Goal: Information Seeking & Learning: Learn about a topic

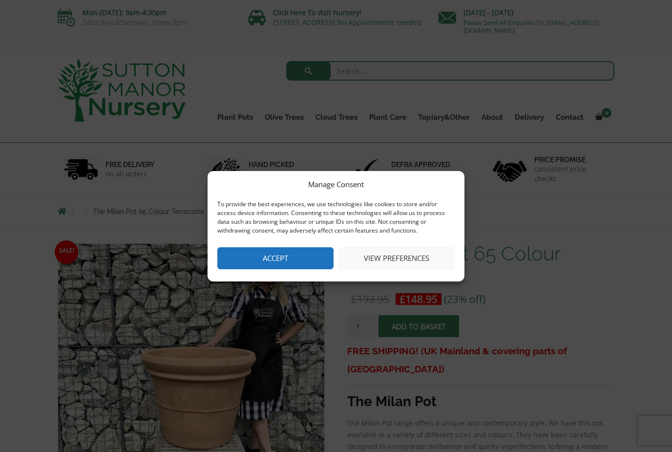
click at [288, 256] on button "Accept" at bounding box center [275, 258] width 116 height 22
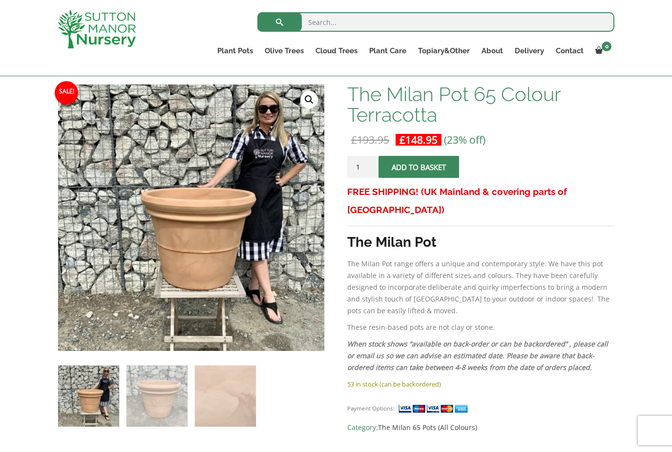
scroll to position [48, 0]
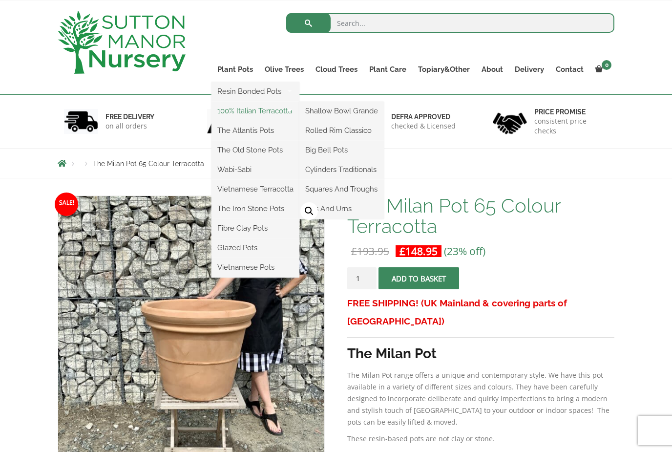
click at [284, 112] on link "100% Italian Terracotta" at bounding box center [255, 111] width 88 height 15
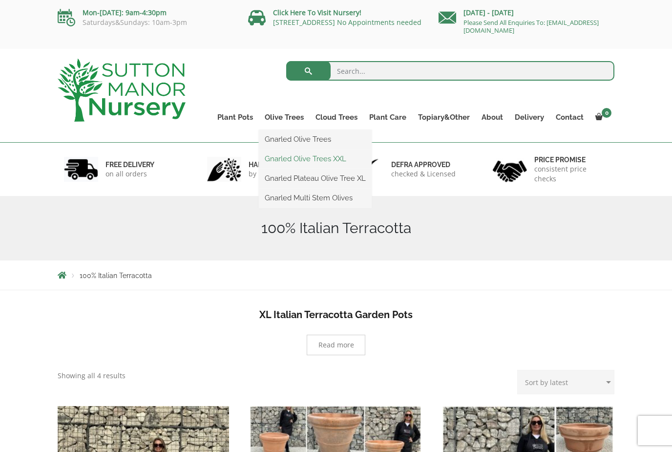
click at [288, 157] on link "Gnarled Olive Trees XXL" at bounding box center [315, 158] width 113 height 15
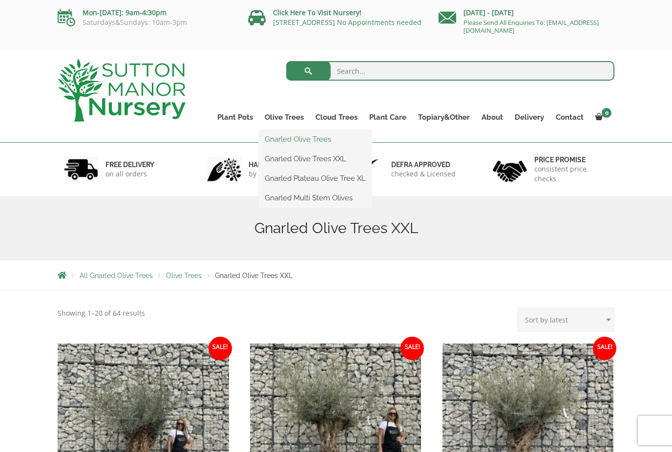
click at [291, 141] on link "Gnarled Olive Trees" at bounding box center [315, 139] width 113 height 15
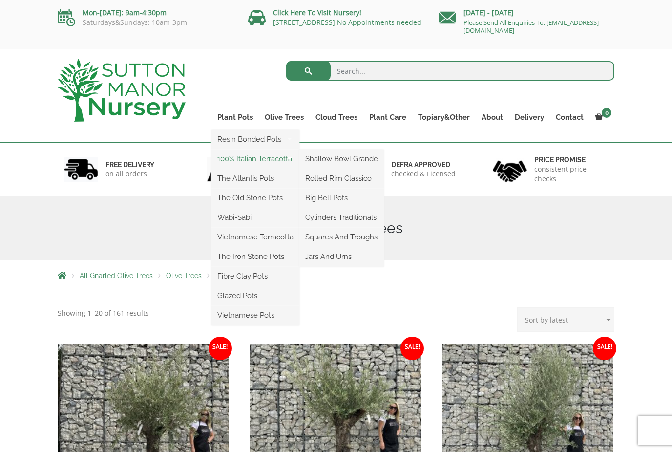
click at [284, 159] on link "100% Italian Terracotta" at bounding box center [255, 158] width 88 height 15
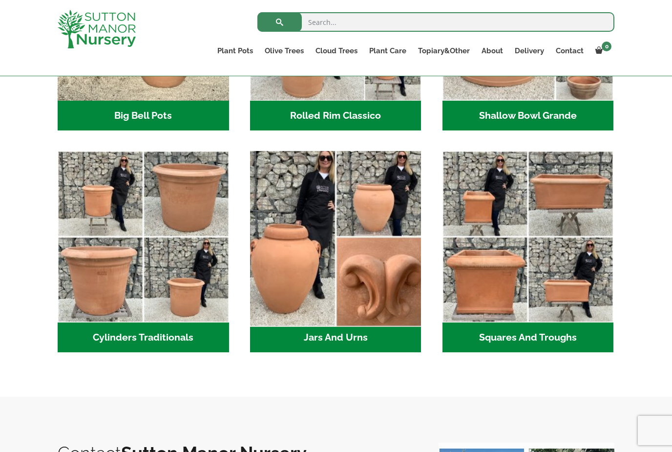
scroll to position [460, 0]
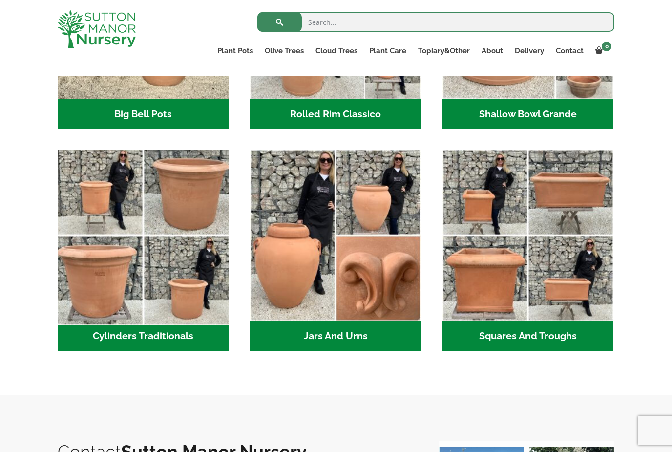
click at [166, 238] on img "Visit product category Cylinders Traditionals" at bounding box center [143, 236] width 180 height 180
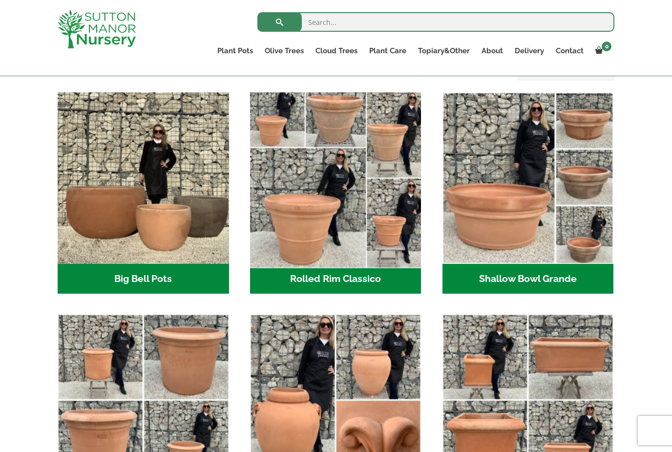
scroll to position [292, 0]
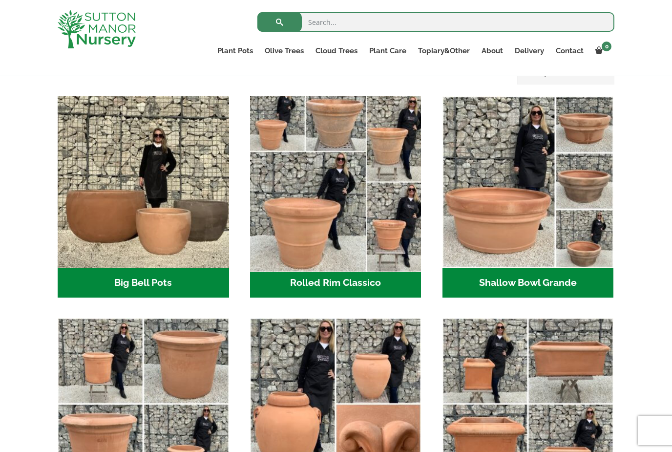
click at [308, 174] on img "Visit product category Rolled Rim Classico" at bounding box center [336, 182] width 180 height 180
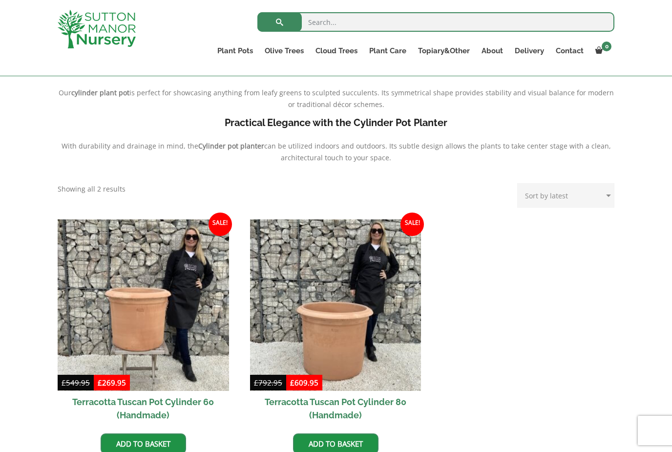
scroll to position [261, 0]
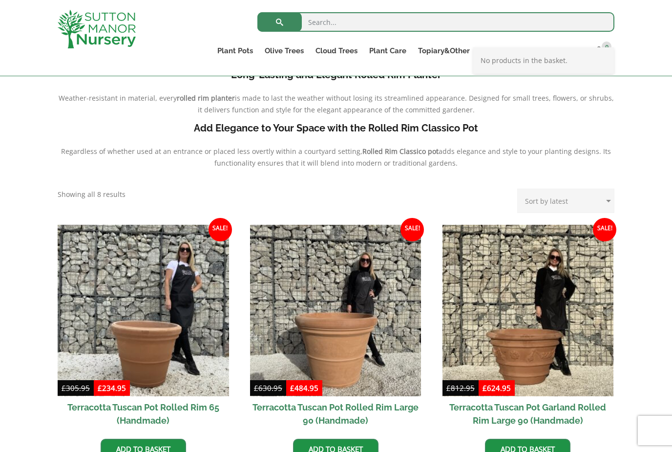
scroll to position [237, 0]
